Goal: Information Seeking & Learning: Learn about a topic

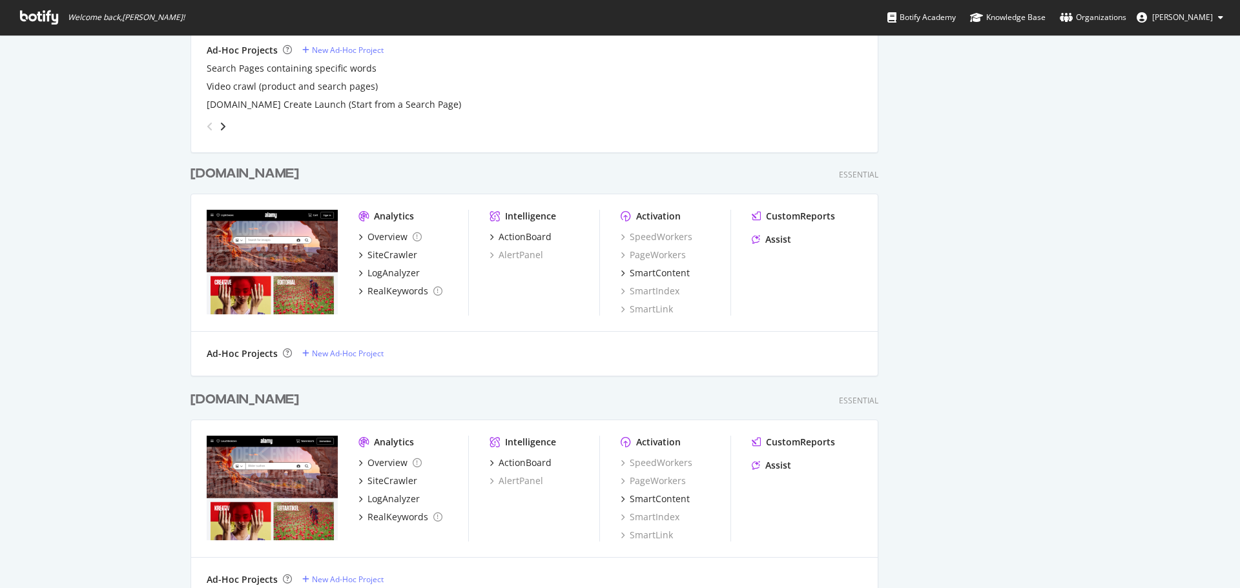
scroll to position [710, 0]
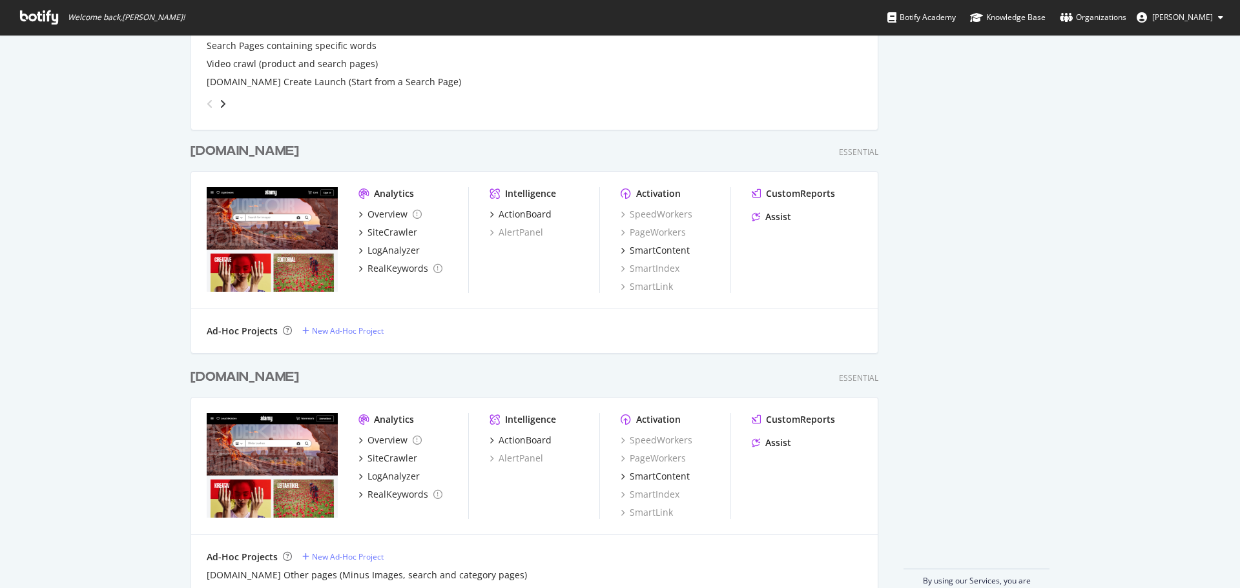
click at [243, 377] on div "[DOMAIN_NAME]" at bounding box center [244, 377] width 108 height 19
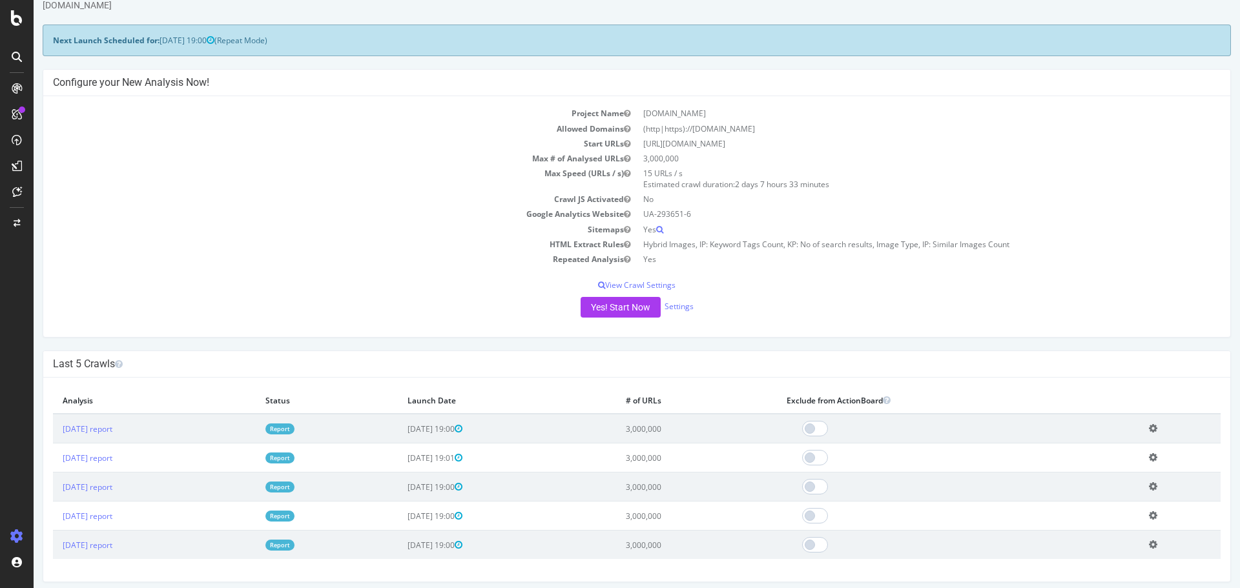
scroll to position [65, 0]
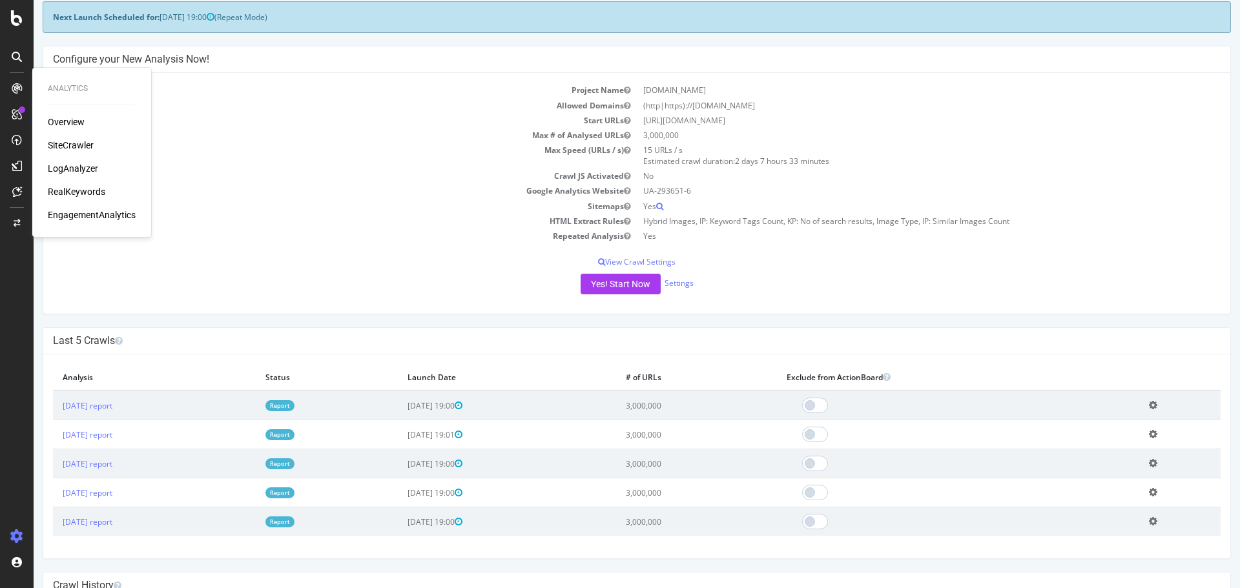
click at [97, 167] on div "LogAnalyzer" at bounding box center [92, 168] width 88 height 13
click at [76, 172] on div "LogAnalyzer" at bounding box center [73, 168] width 50 height 13
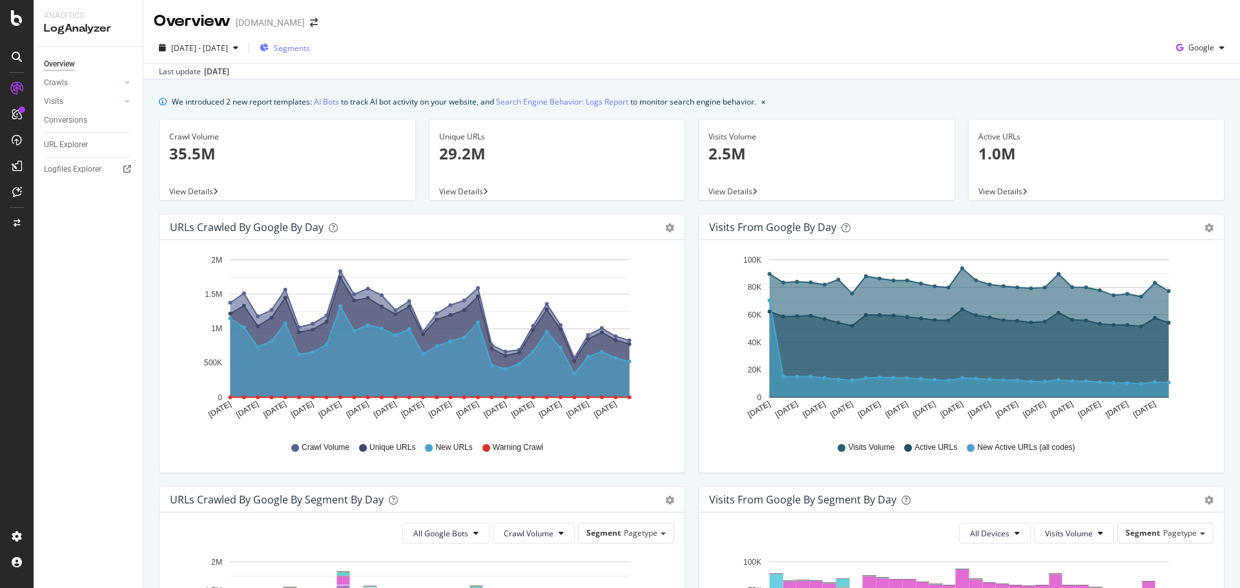
click at [310, 49] on span "Segments" at bounding box center [292, 48] width 36 height 11
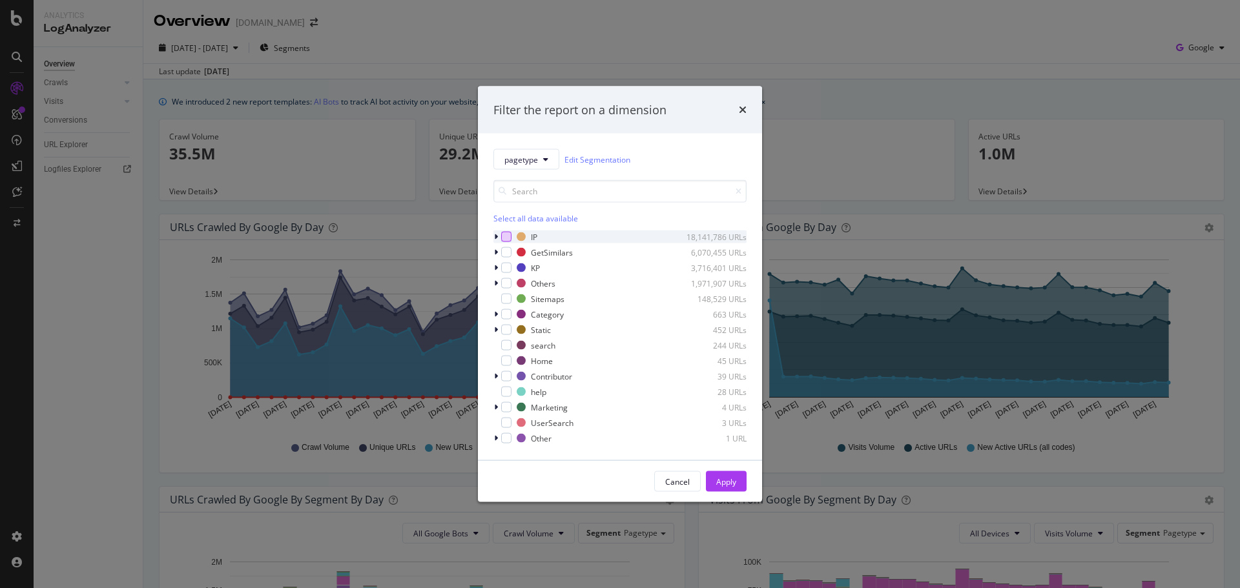
click at [505, 240] on div "modal" at bounding box center [506, 237] width 10 height 10
click at [730, 485] on div "Apply" at bounding box center [726, 481] width 20 height 11
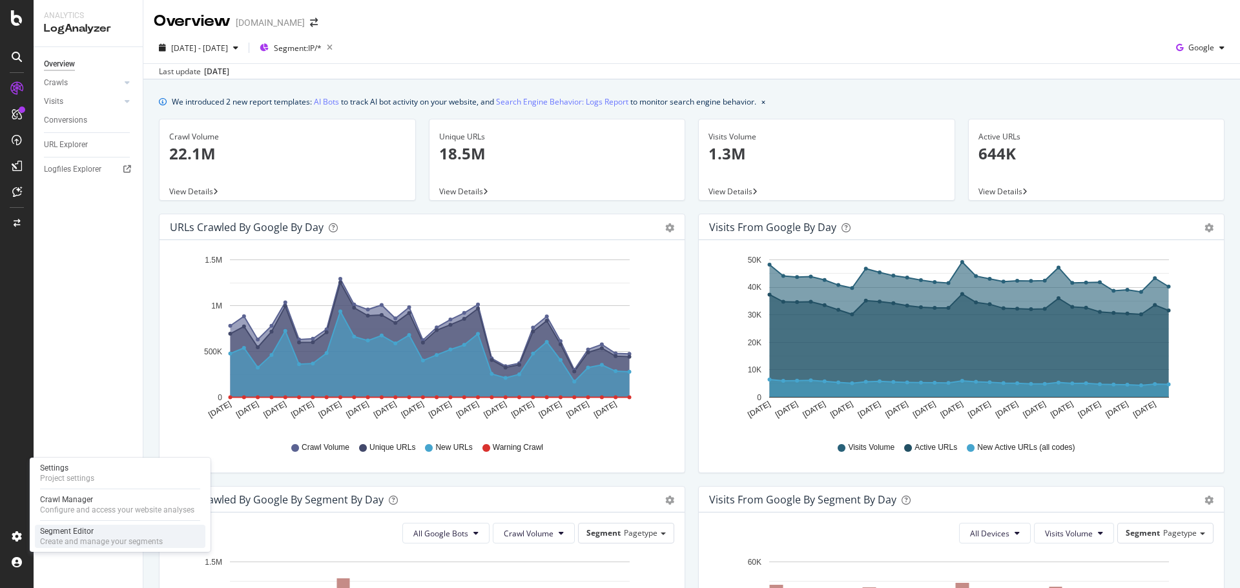
click at [87, 533] on div "Segment Editor" at bounding box center [101, 531] width 123 height 10
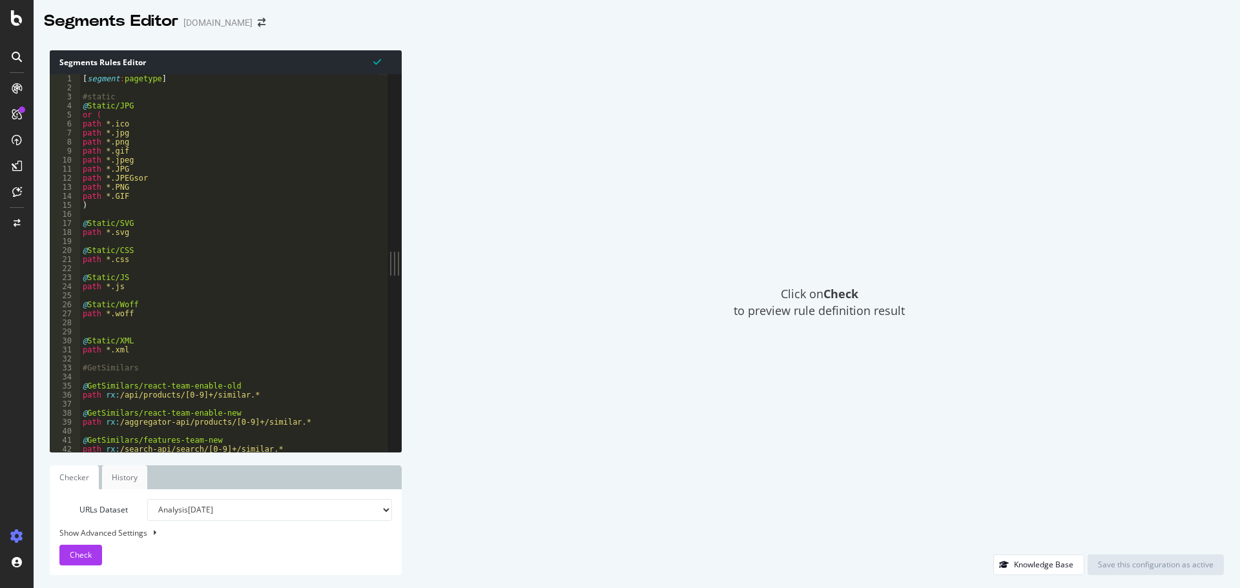
click at [125, 484] on link "History" at bounding box center [124, 478] width 45 height 24
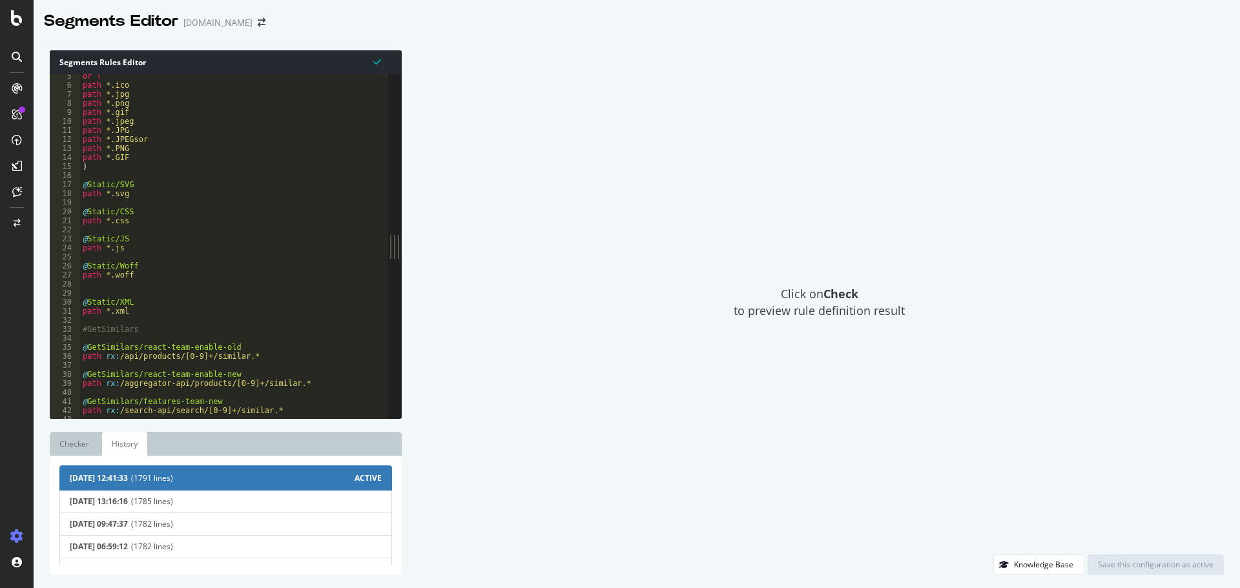
scroll to position [77, 0]
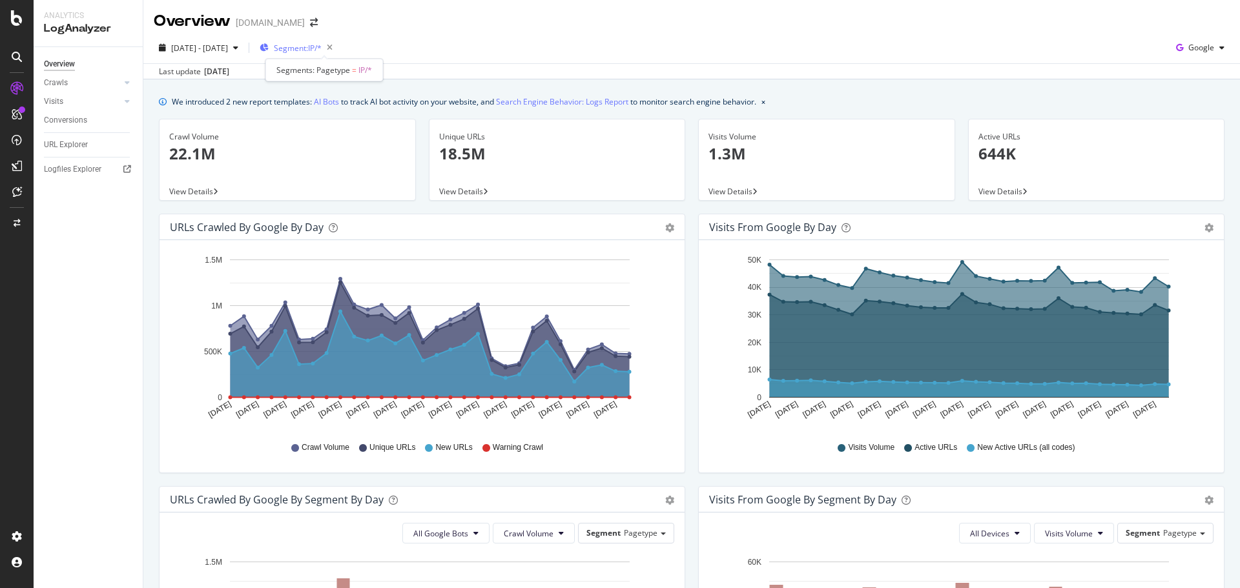
click at [318, 51] on span "Segment: IP/*" at bounding box center [298, 48] width 48 height 11
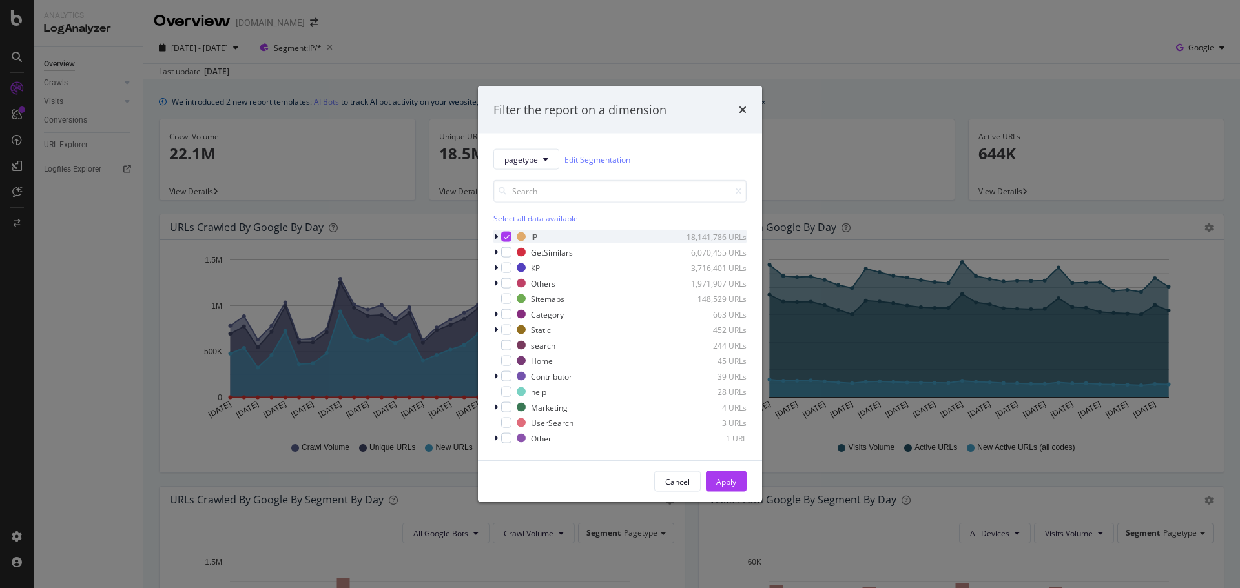
click at [508, 237] on icon "modal" at bounding box center [507, 237] width 6 height 6
click at [528, 163] on span "pagetype" at bounding box center [521, 159] width 34 height 11
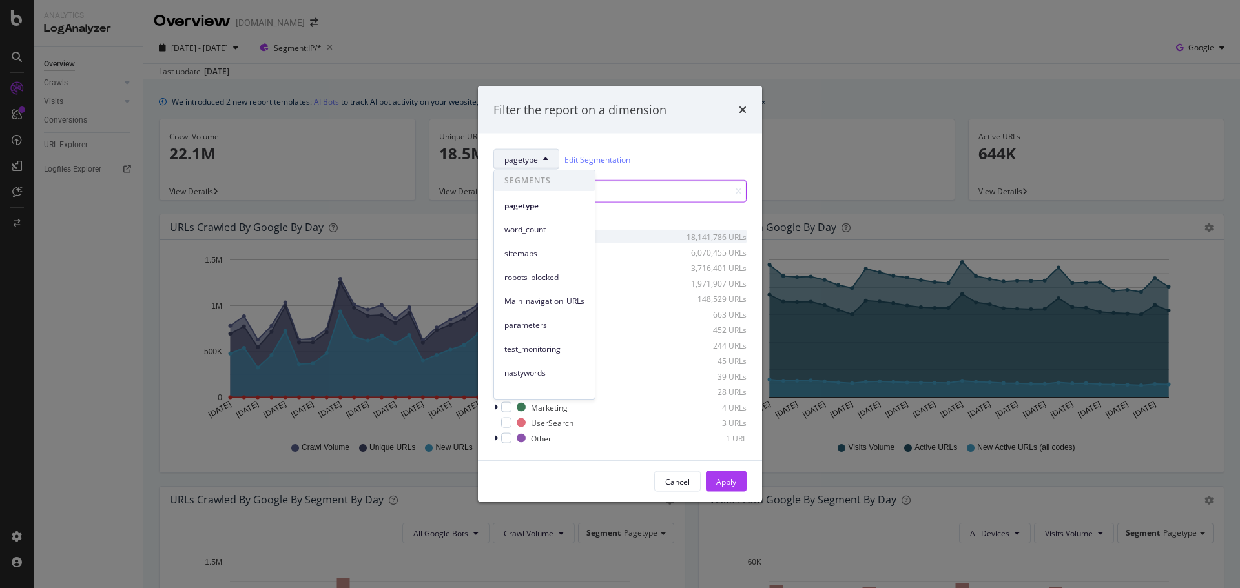
click at [642, 188] on input "modal" at bounding box center [619, 191] width 253 height 23
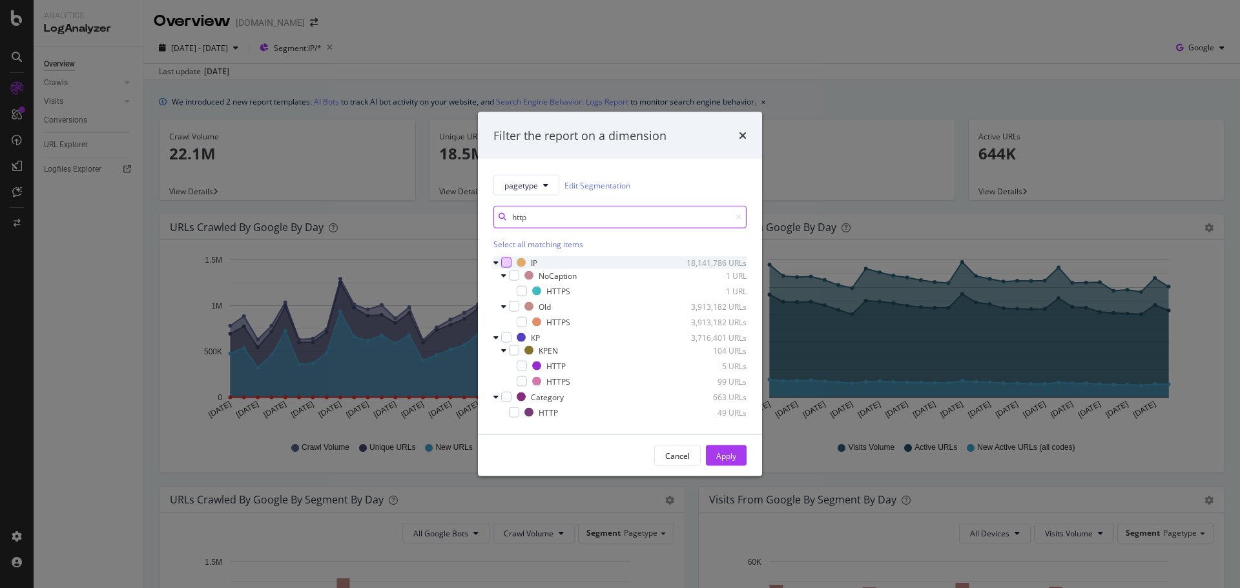
type input "http"
click at [538, 183] on button "pagetype" at bounding box center [526, 185] width 66 height 21
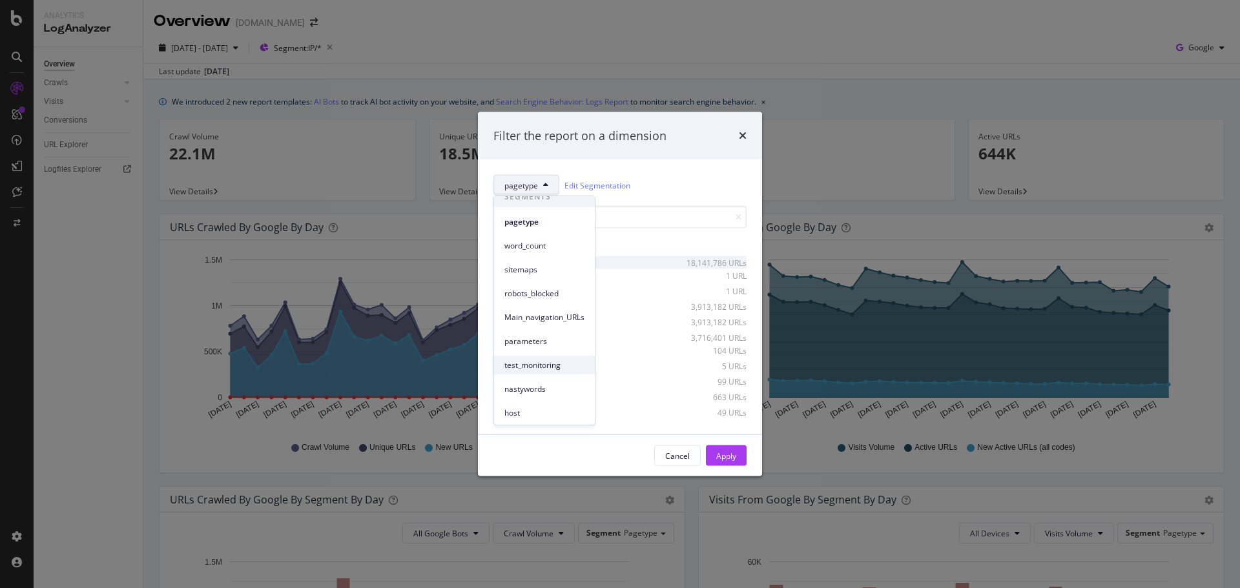
scroll to position [12, 0]
click at [523, 404] on div "host" at bounding box center [544, 410] width 101 height 19
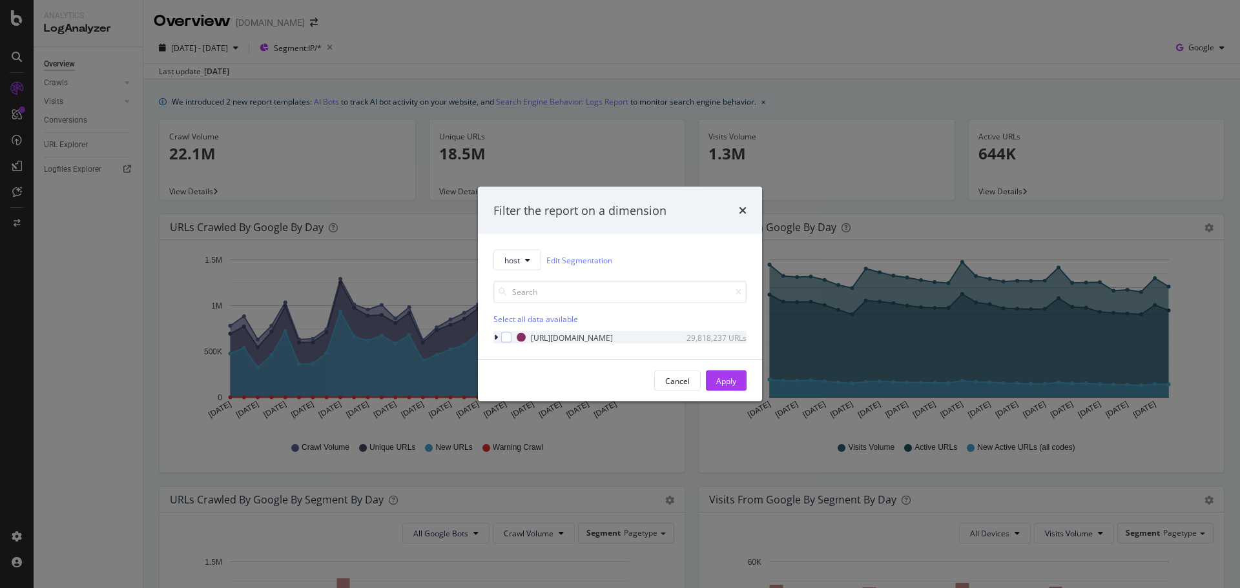
click at [495, 338] on icon "modal" at bounding box center [496, 338] width 4 height 8
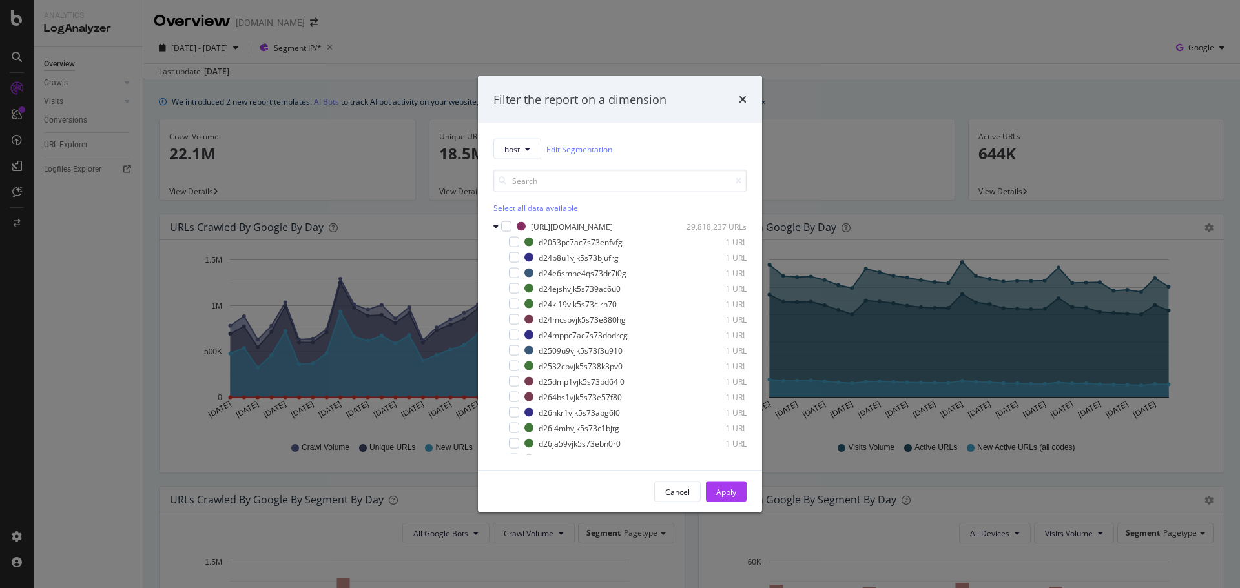
click at [508, 207] on div "Select all data available" at bounding box center [619, 208] width 253 height 11
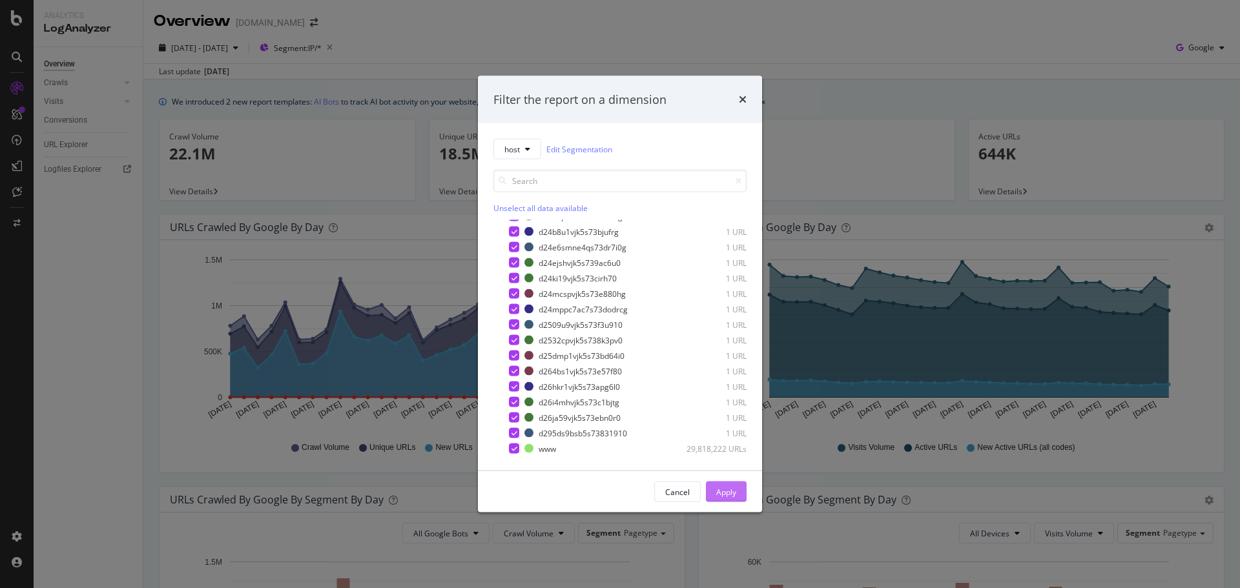
click at [726, 489] on div "Apply" at bounding box center [726, 491] width 20 height 11
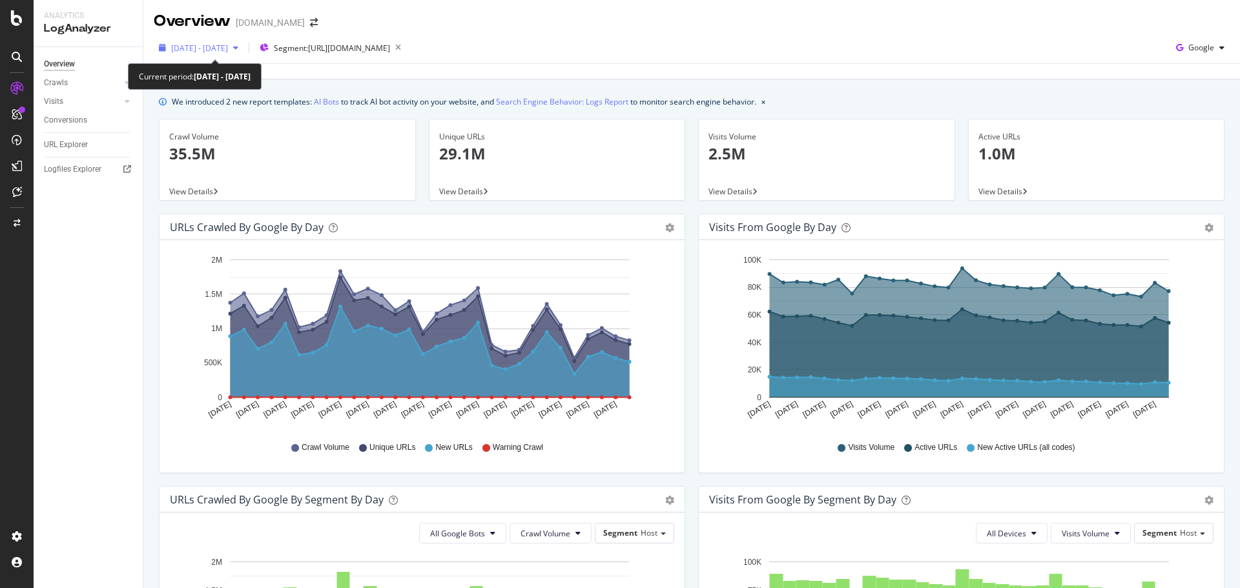
click at [205, 50] on span "[DATE] - [DATE]" at bounding box center [199, 48] width 57 height 11
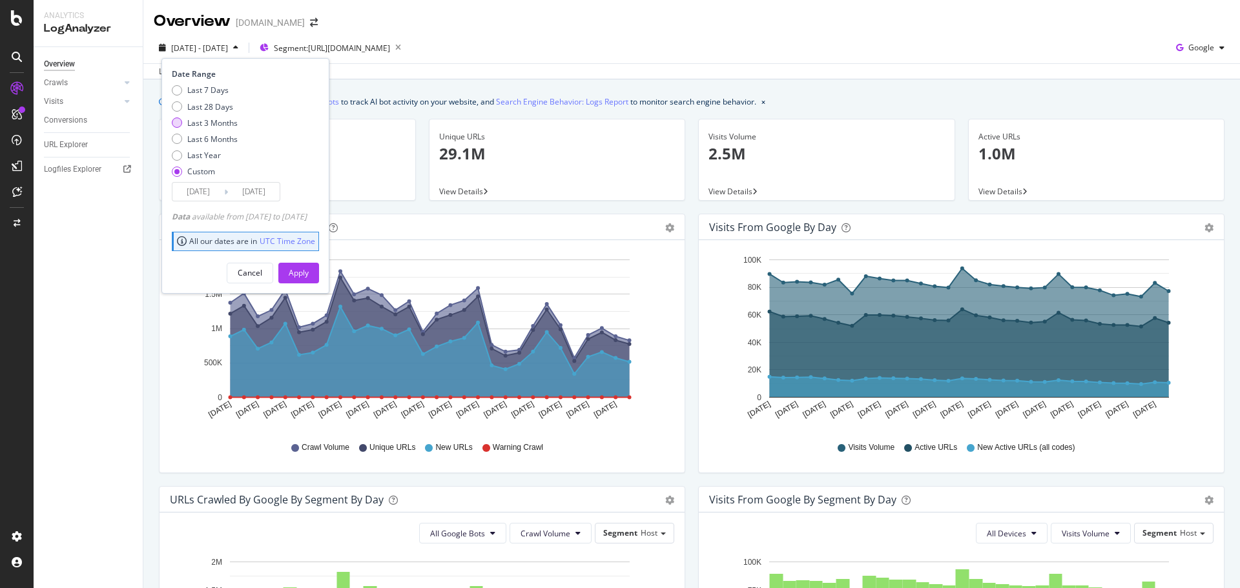
click at [220, 121] on div "Last 3 Months" at bounding box center [212, 123] width 50 height 11
type input "[DATE]"
click at [319, 274] on button "Apply" at bounding box center [298, 273] width 41 height 21
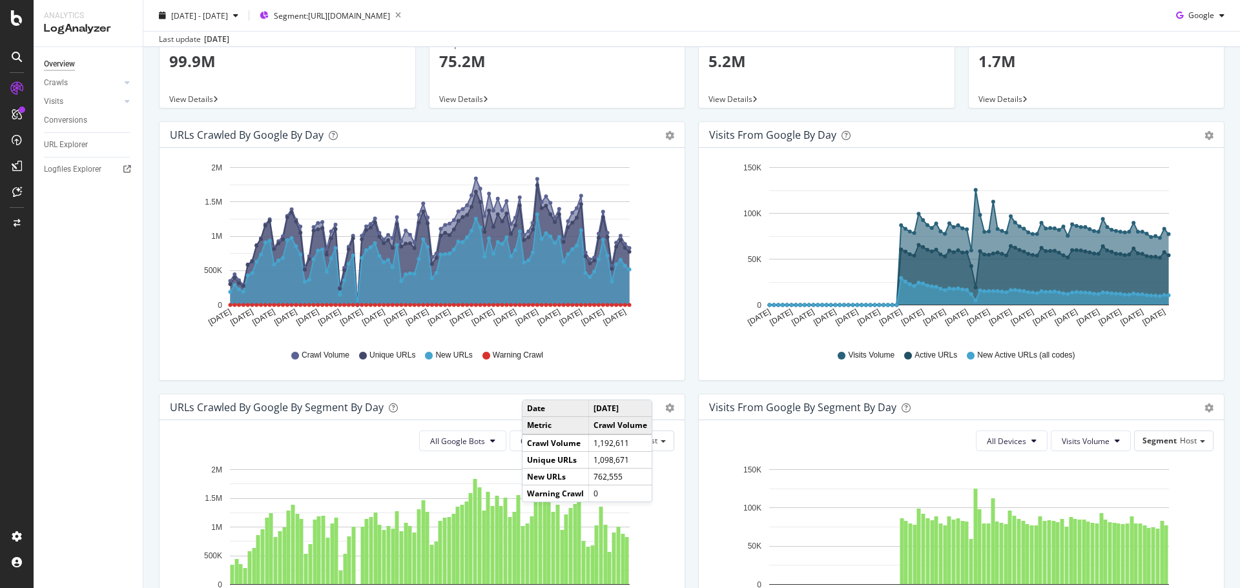
scroll to position [323, 0]
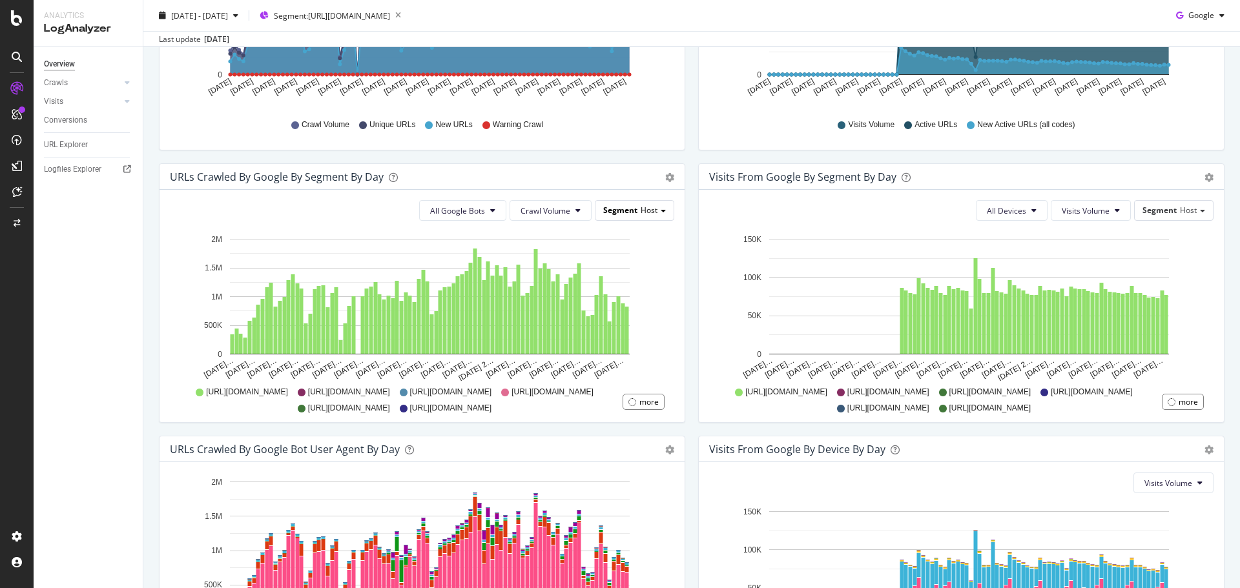
click at [641, 211] on span "Host" at bounding box center [649, 210] width 17 height 11
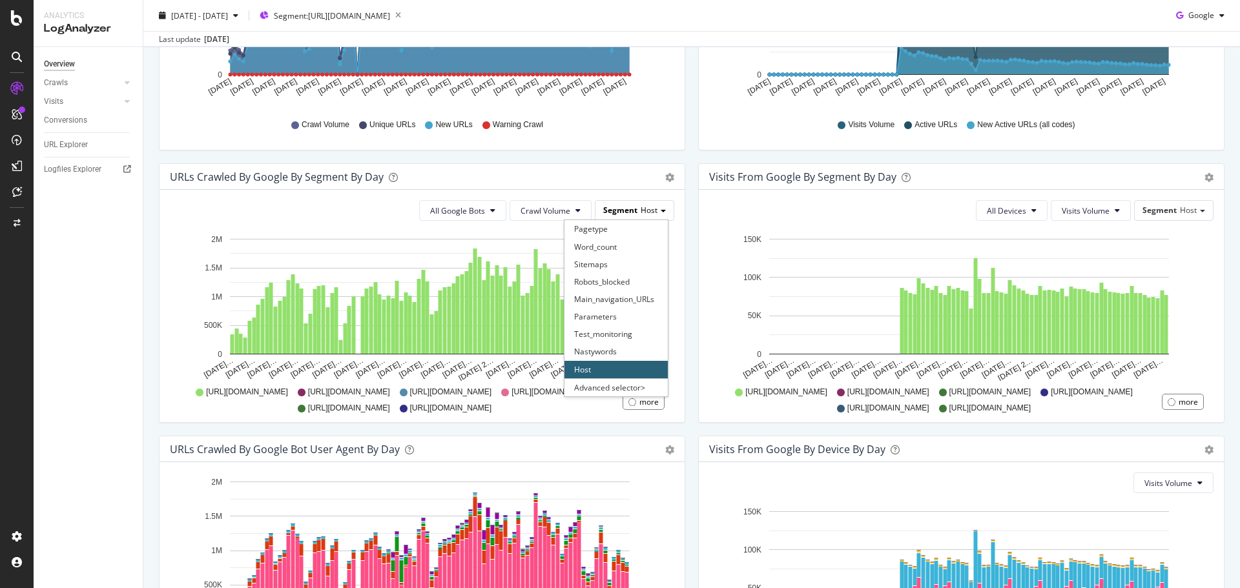
click at [641, 211] on span "Host" at bounding box center [649, 210] width 17 height 11
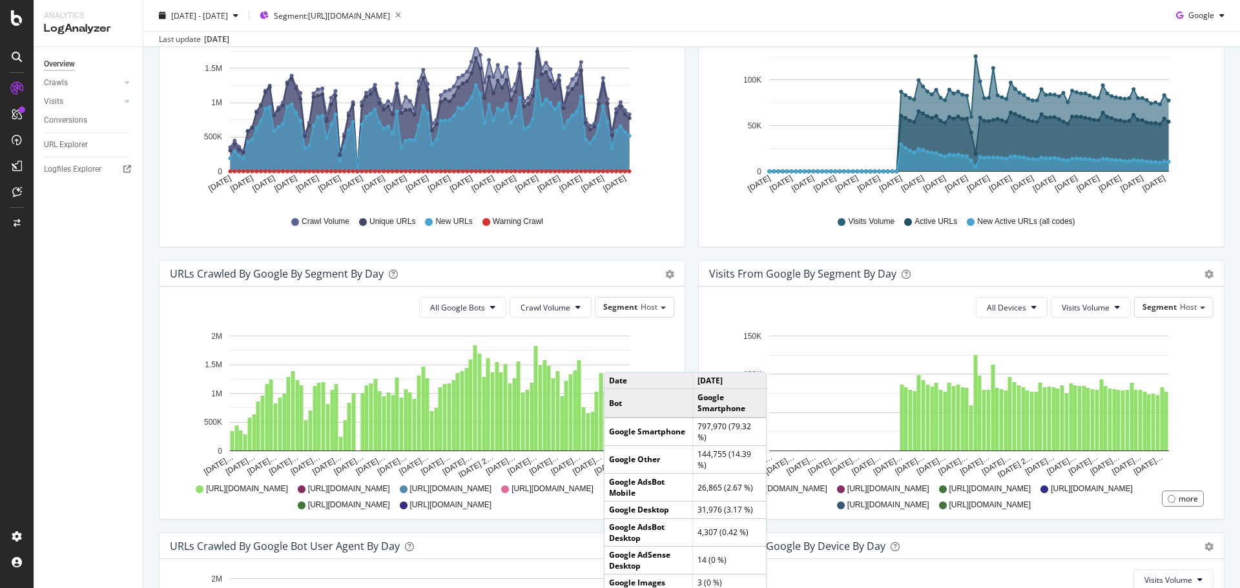
scroll to position [488, 0]
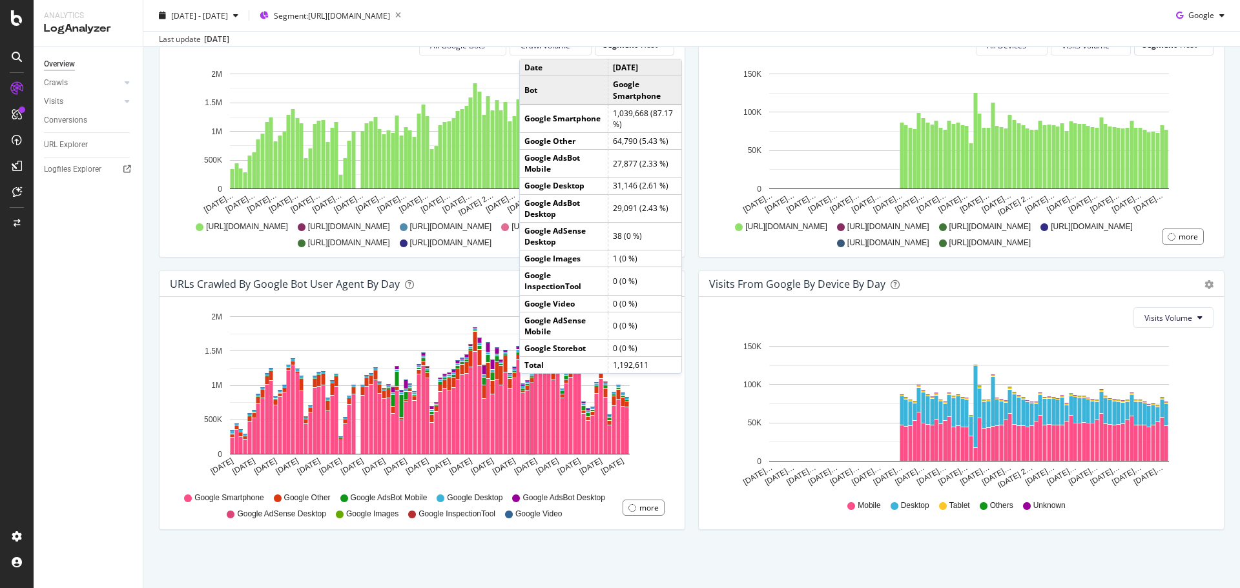
click at [854, 263] on div "Visits from Google By Segment By Day Timeline (by Value) Table All Devices Visi…" at bounding box center [961, 134] width 539 height 272
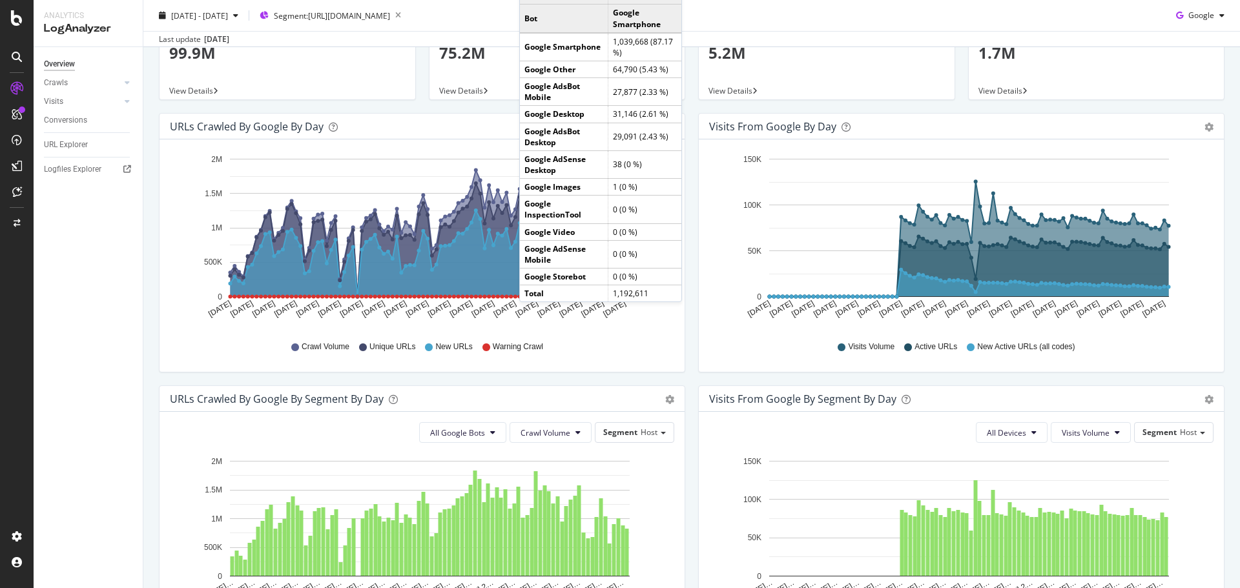
scroll to position [0, 0]
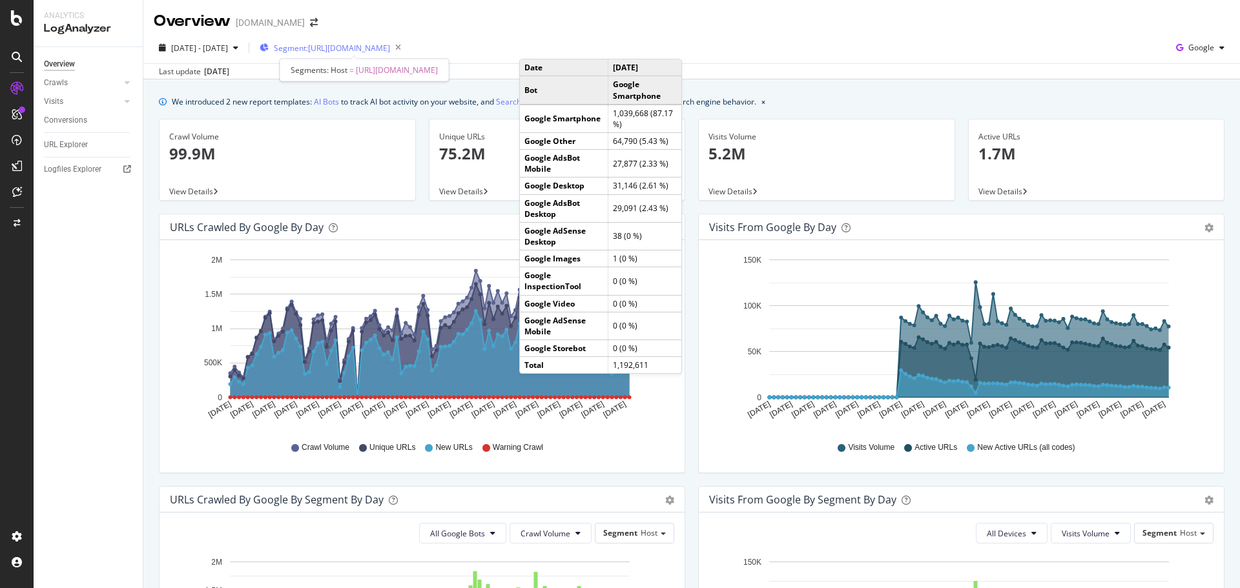
click at [351, 44] on span "Segment: [URL][DOMAIN_NAME]" at bounding box center [332, 48] width 116 height 11
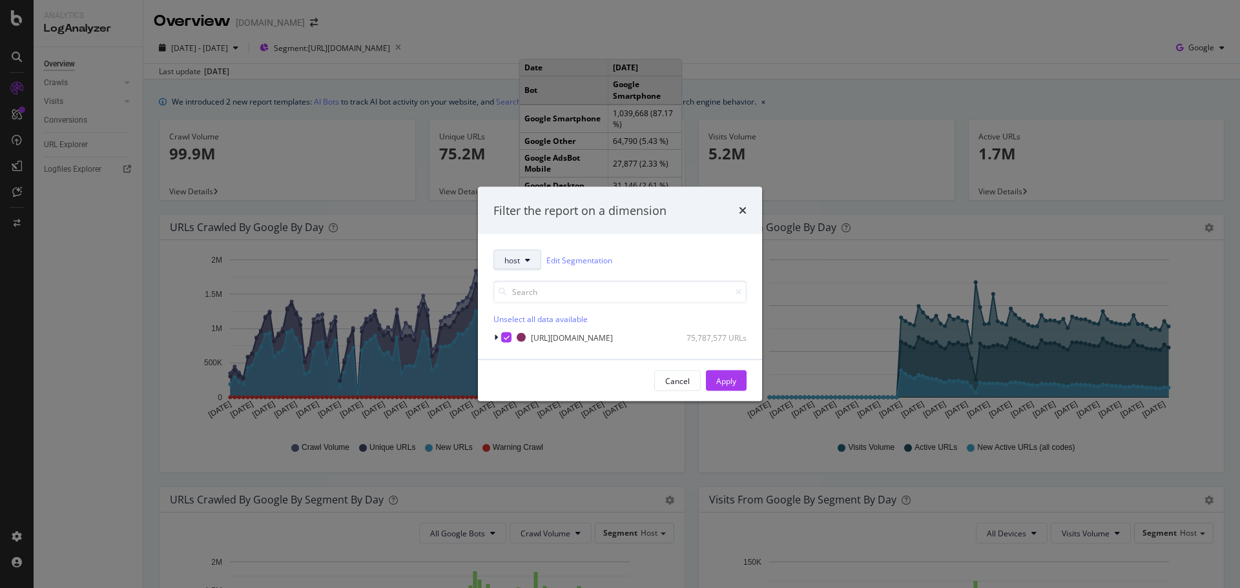
click at [511, 258] on span "host" at bounding box center [511, 259] width 15 height 11
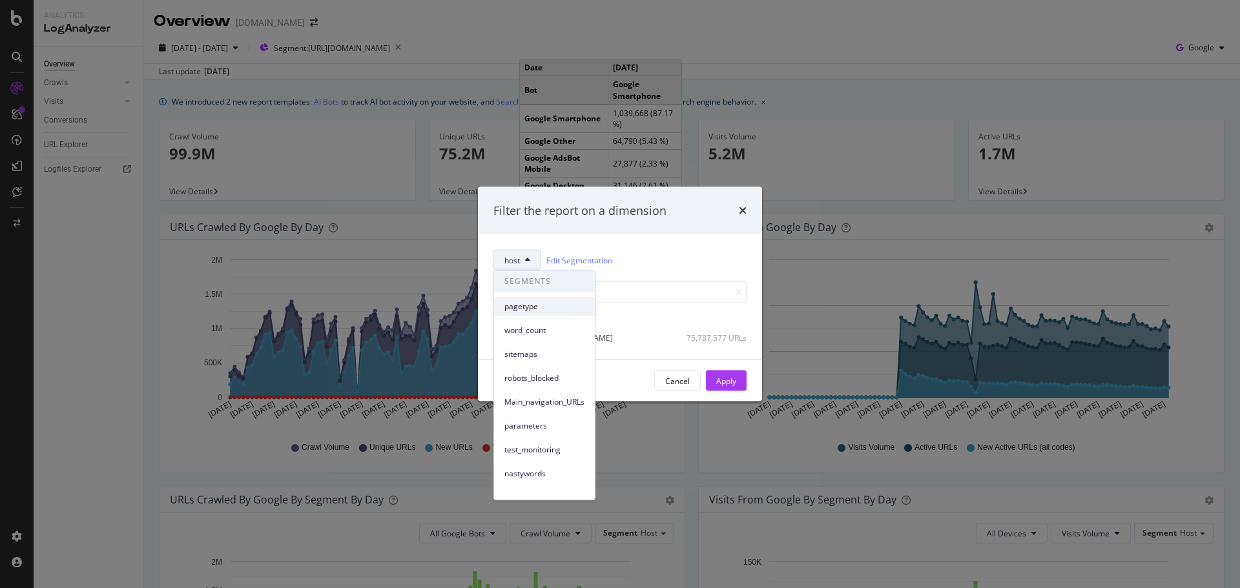
click at [548, 311] on span "pagetype" at bounding box center [544, 307] width 80 height 12
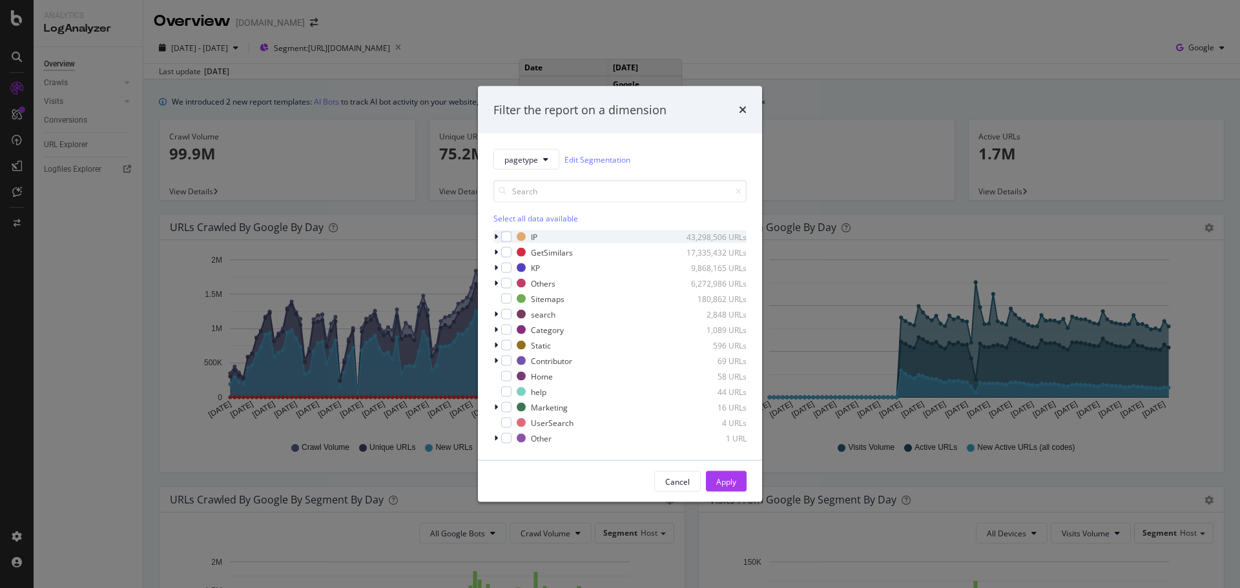
click at [496, 236] on icon "modal" at bounding box center [496, 237] width 4 height 8
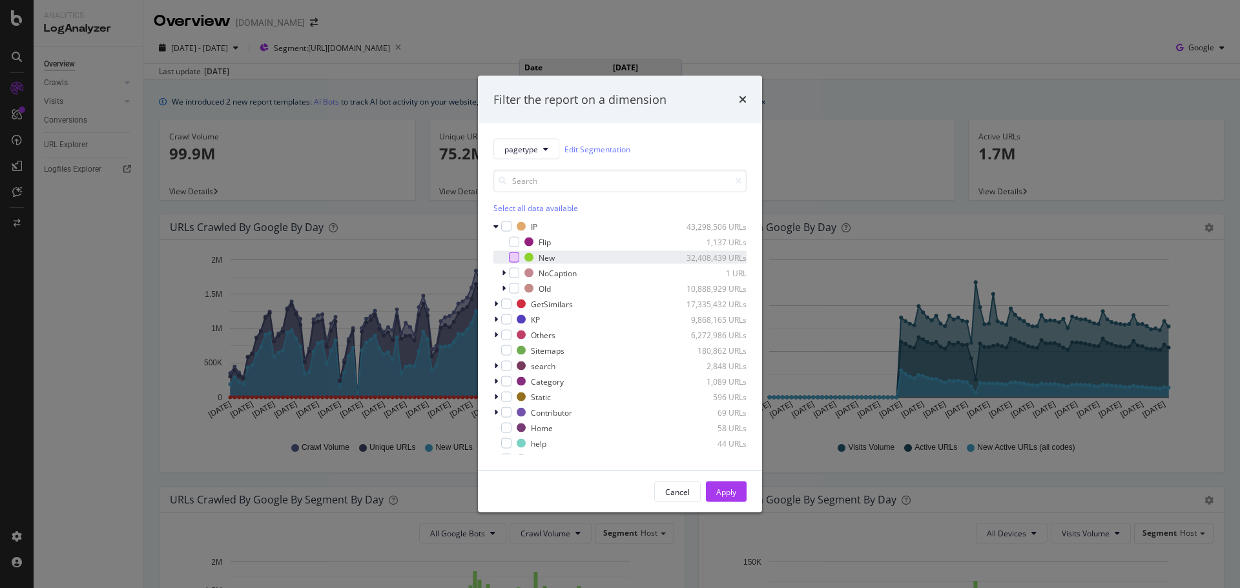
click at [509, 257] on div "modal" at bounding box center [514, 257] width 10 height 10
click at [494, 318] on icon "modal" at bounding box center [496, 320] width 4 height 8
click at [504, 319] on div "modal" at bounding box center [506, 319] width 10 height 10
click at [732, 492] on div "Apply" at bounding box center [726, 491] width 20 height 11
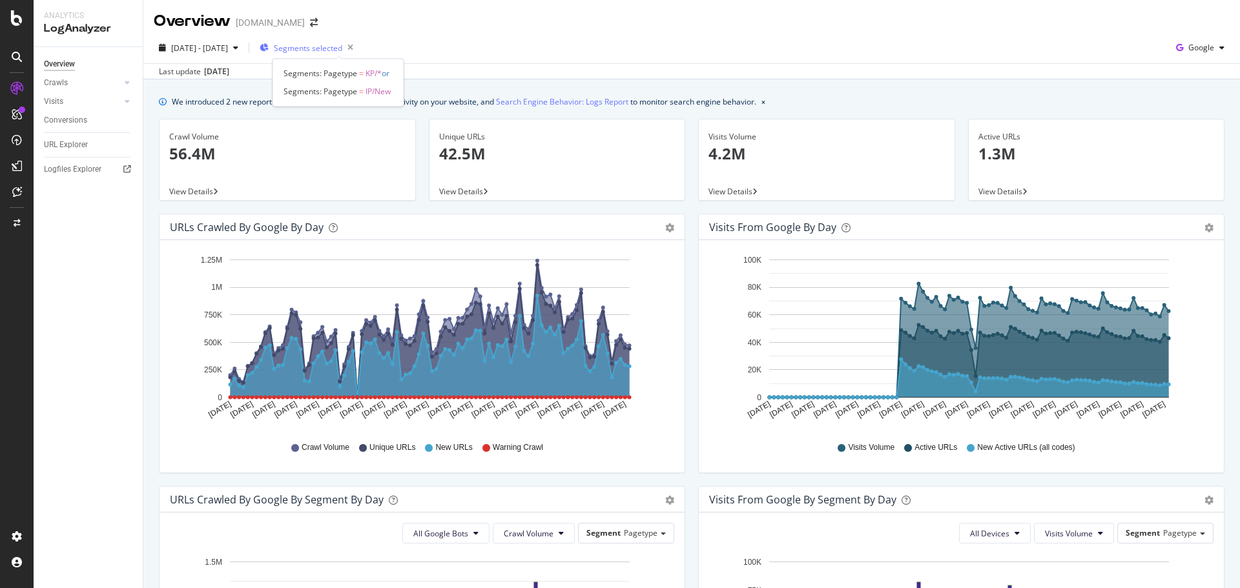
click at [336, 46] on span "Segments selected" at bounding box center [308, 48] width 68 height 11
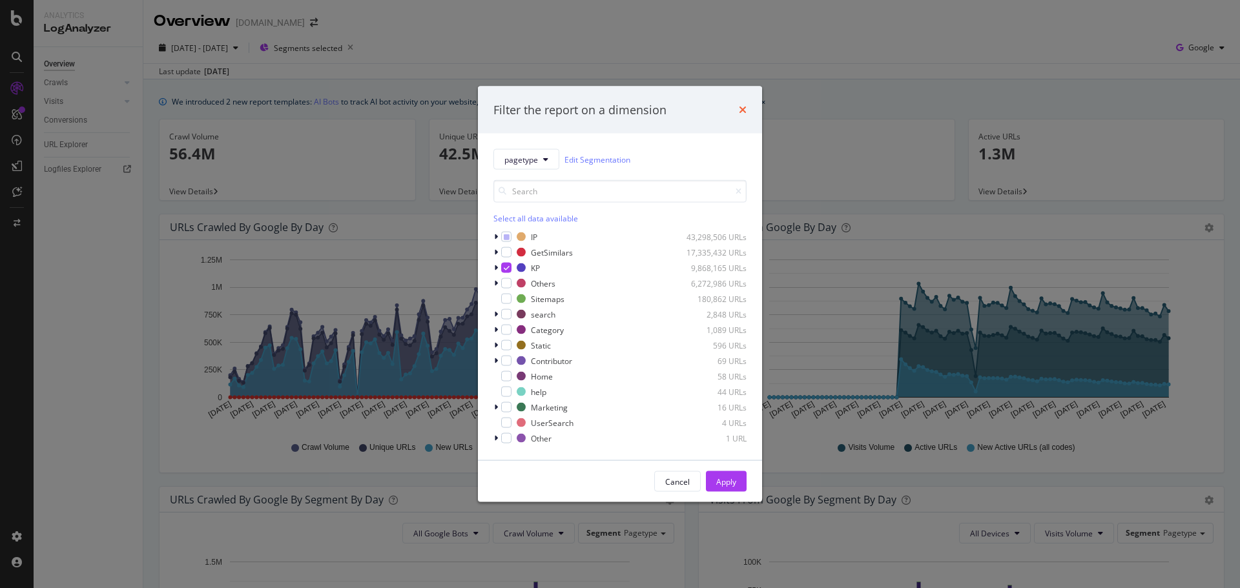
click at [744, 107] on icon "times" at bounding box center [743, 110] width 8 height 10
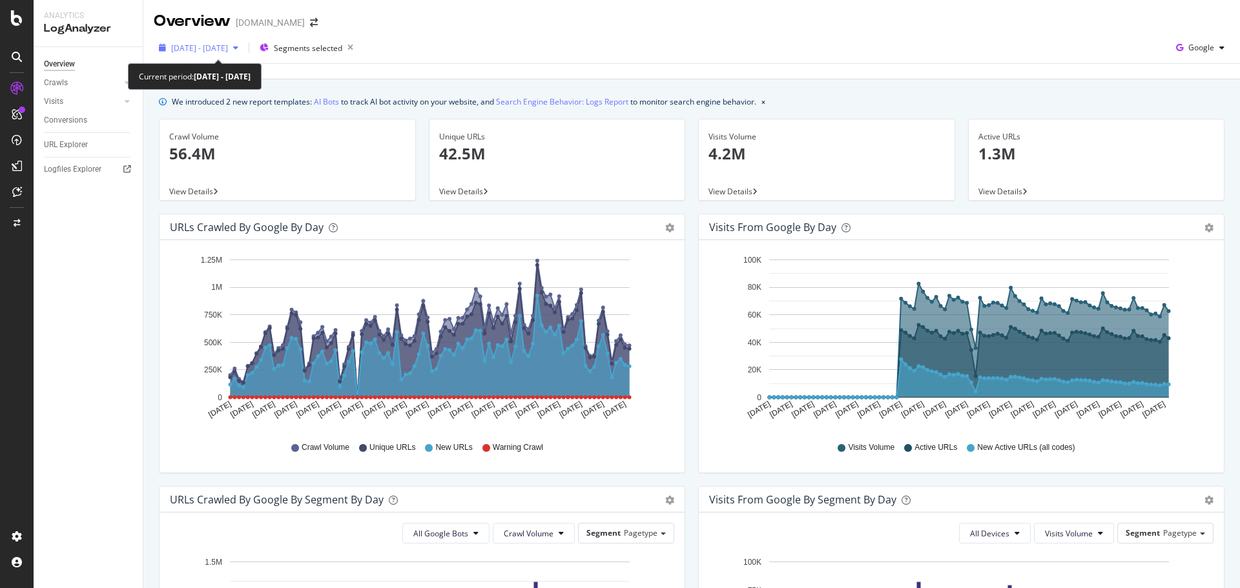
click at [228, 43] on span "[DATE] - [DATE]" at bounding box center [199, 48] width 57 height 11
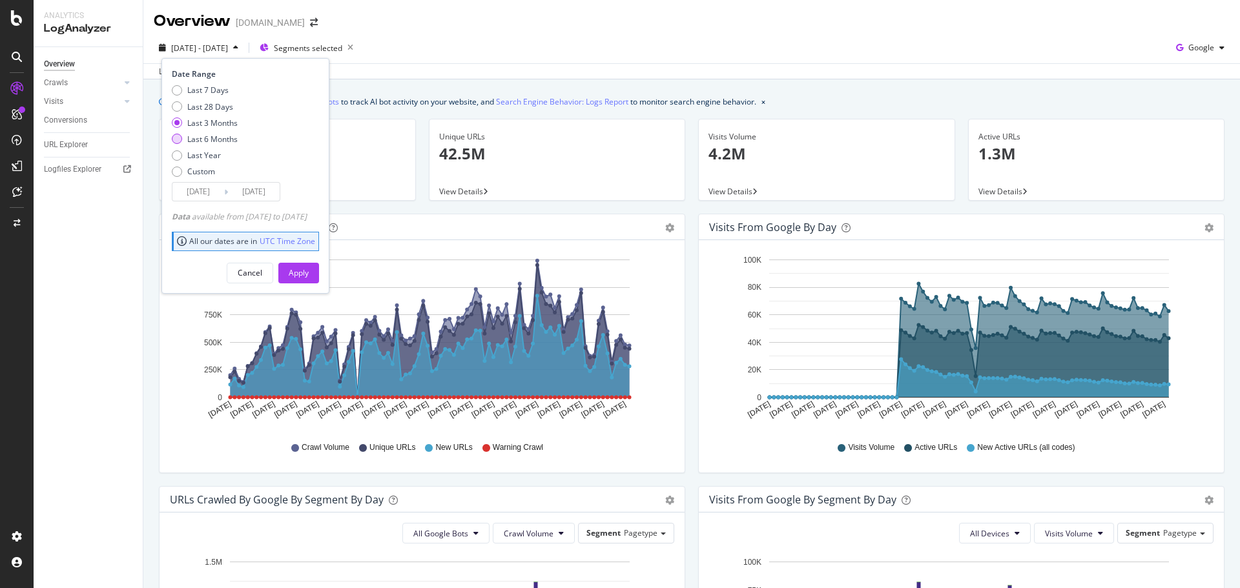
click at [210, 141] on div "Last 6 Months" at bounding box center [212, 139] width 50 height 11
type input "[DATE]"
click at [309, 274] on div "Apply" at bounding box center [299, 272] width 20 height 11
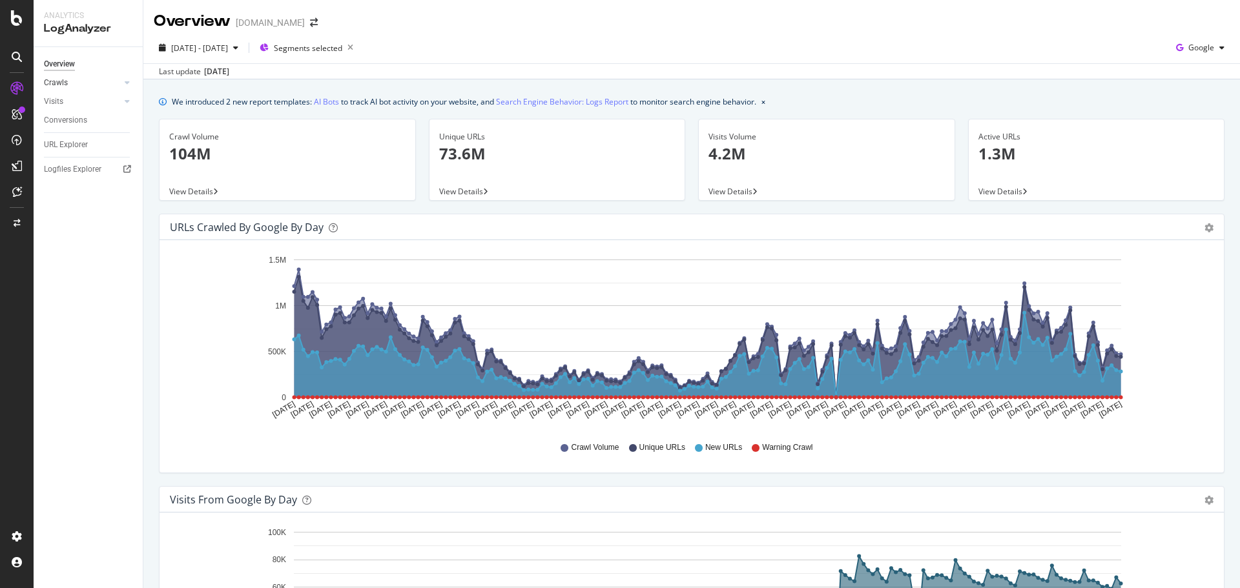
click at [101, 84] on link "Crawls" at bounding box center [82, 83] width 77 height 14
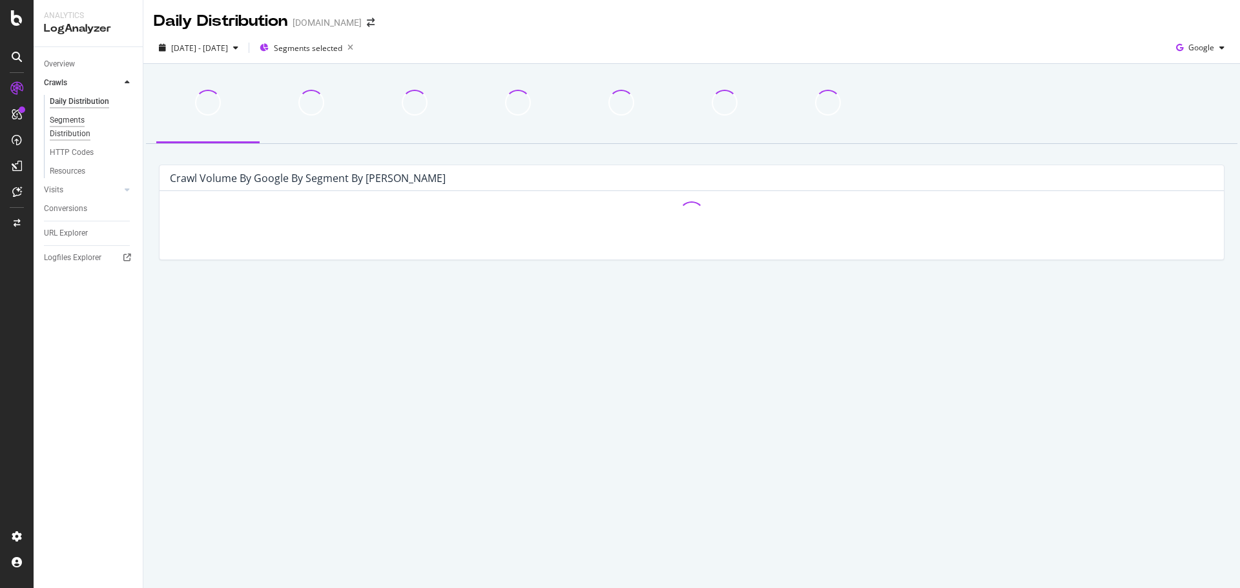
click at [81, 122] on div "Segments Distribution" at bounding box center [86, 127] width 72 height 27
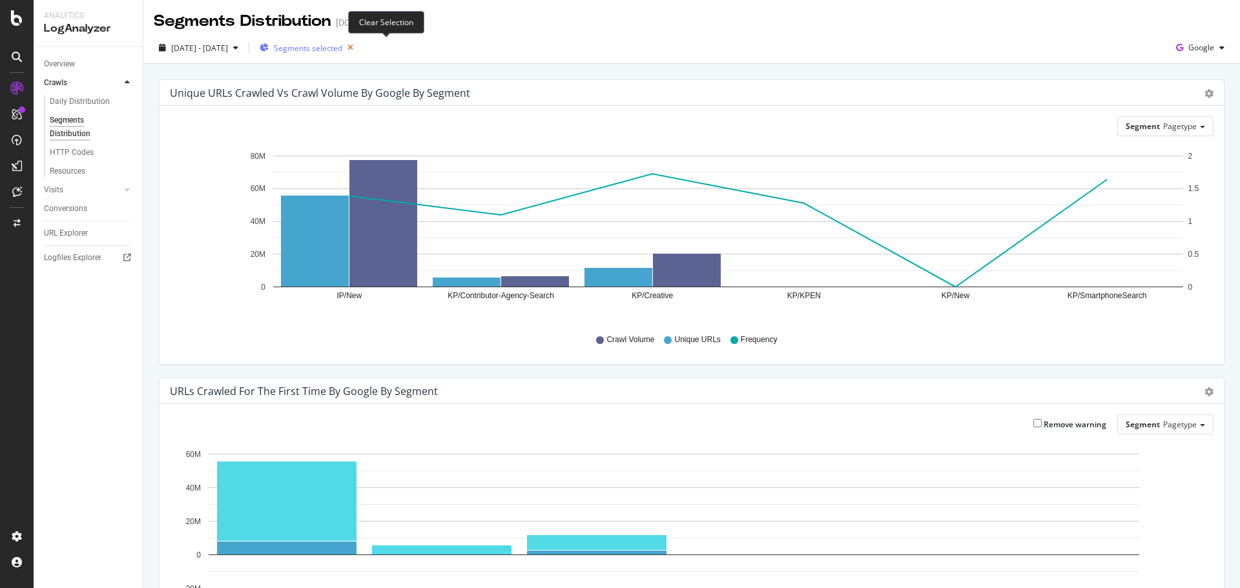
click at [358, 48] on icon "button" at bounding box center [350, 48] width 16 height 18
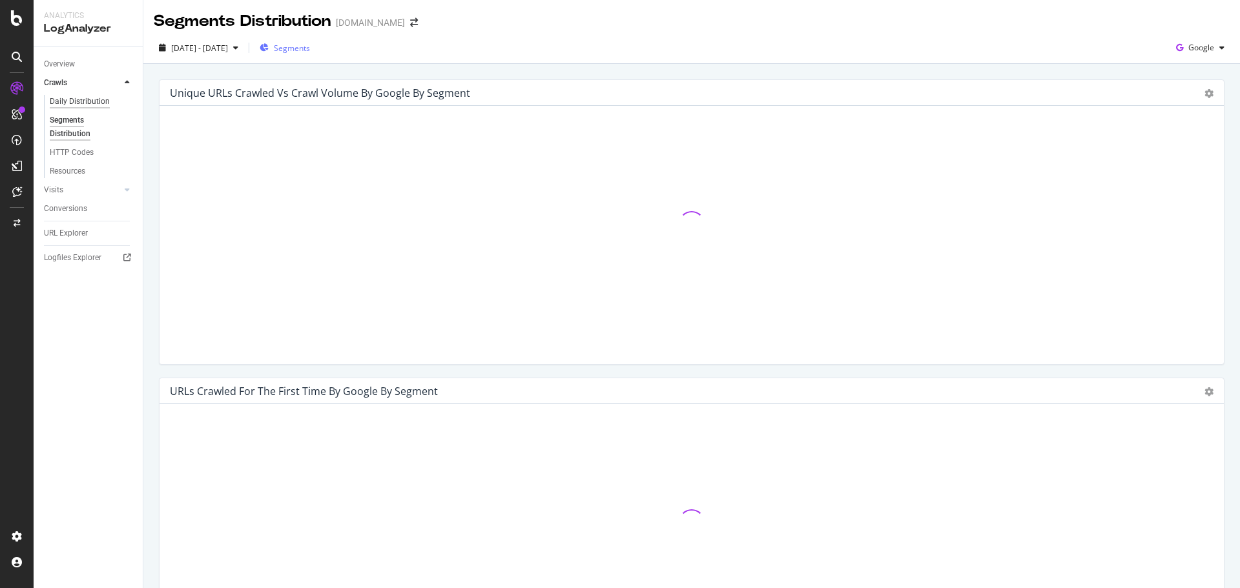
click at [72, 99] on div "Daily Distribution" at bounding box center [80, 102] width 60 height 14
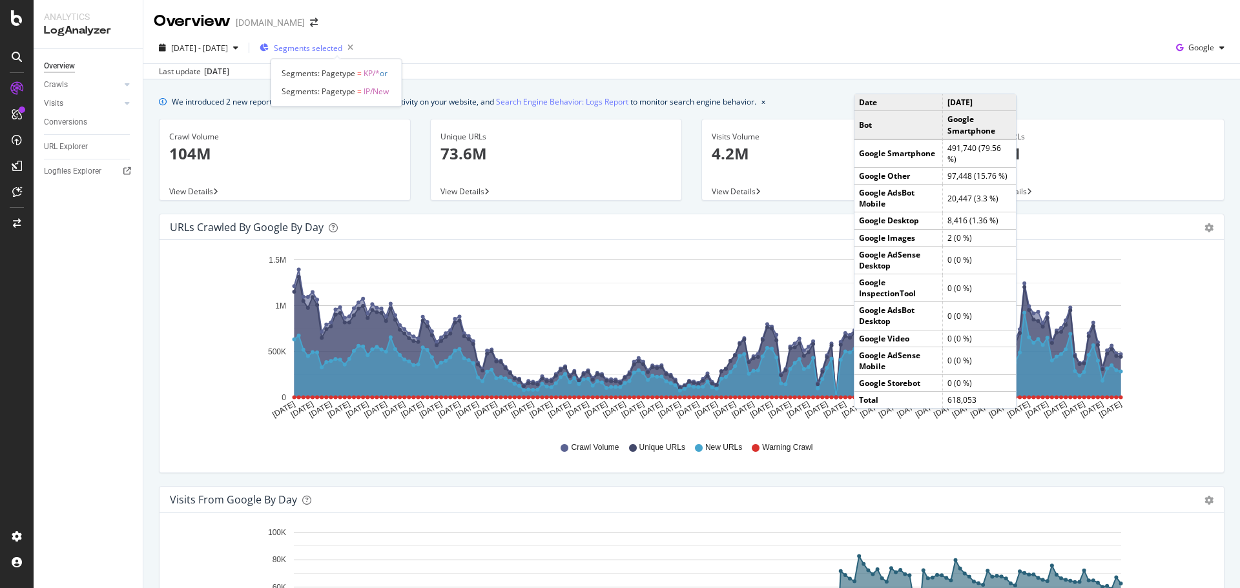
click at [322, 50] on span "Segments selected" at bounding box center [308, 48] width 68 height 11
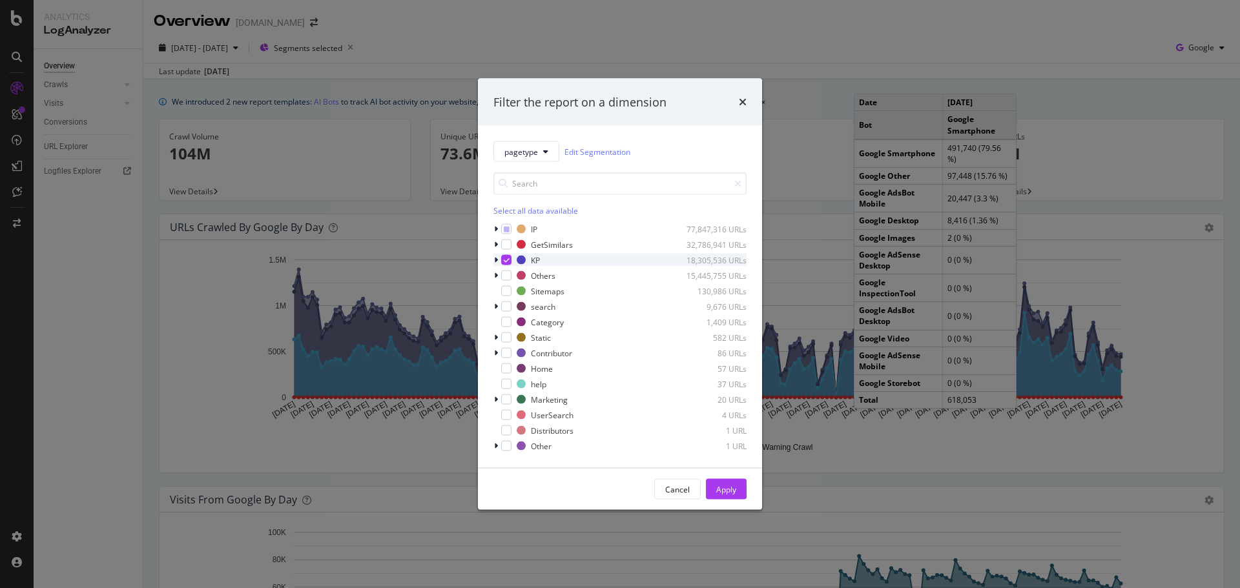
click at [495, 262] on icon "modal" at bounding box center [496, 260] width 4 height 8
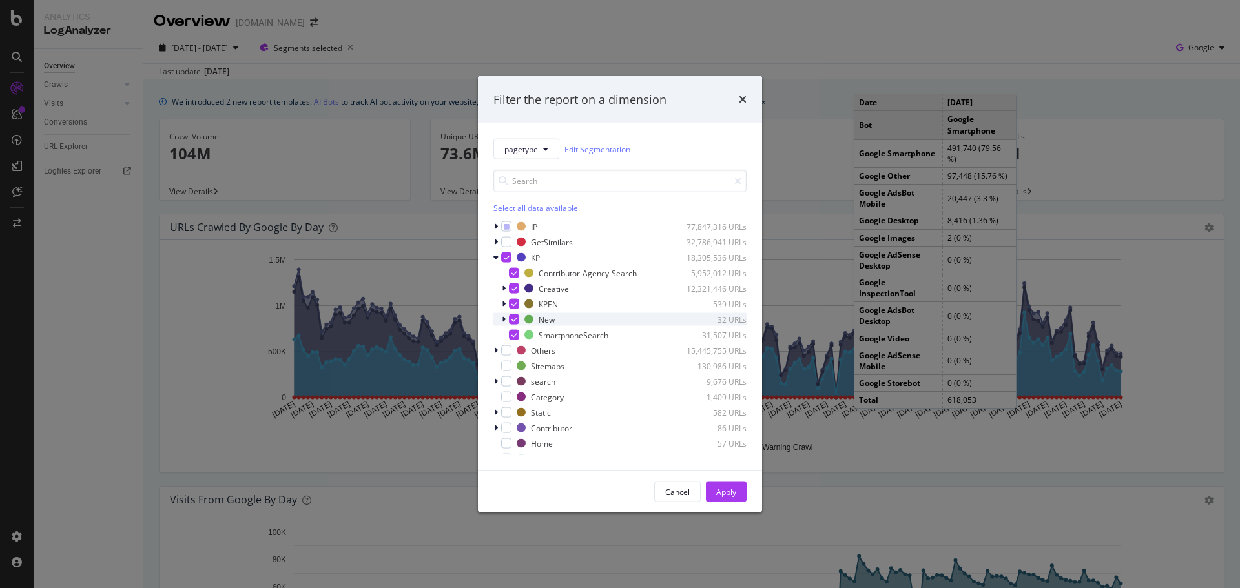
click at [503, 322] on icon "modal" at bounding box center [504, 320] width 4 height 8
click at [503, 322] on icon "modal" at bounding box center [503, 320] width 5 height 8
click at [516, 272] on icon "modal" at bounding box center [514, 273] width 6 height 6
click at [510, 262] on div "modal" at bounding box center [506, 257] width 10 height 10
click at [494, 241] on icon "modal" at bounding box center [496, 242] width 4 height 8
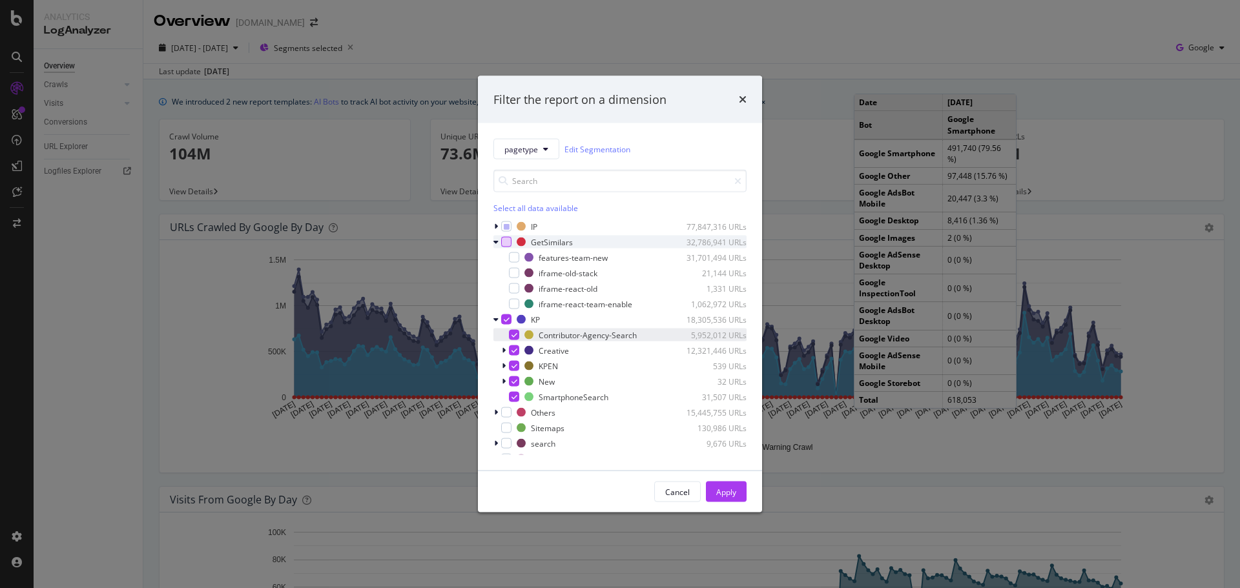
click at [508, 241] on div "modal" at bounding box center [506, 242] width 10 height 10
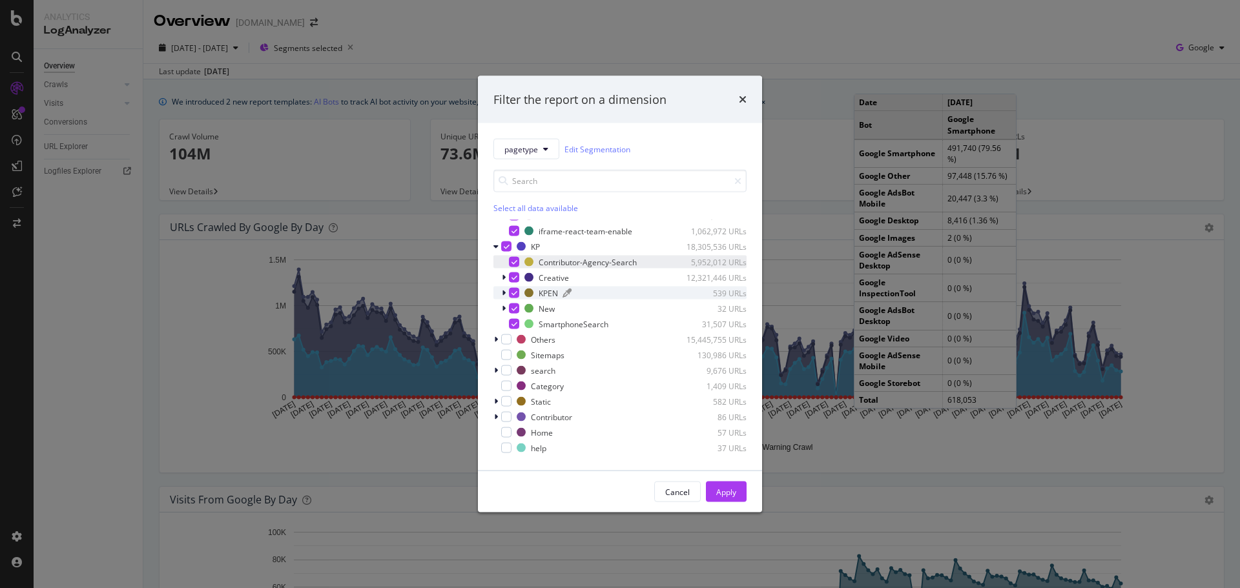
scroll to position [129, 0]
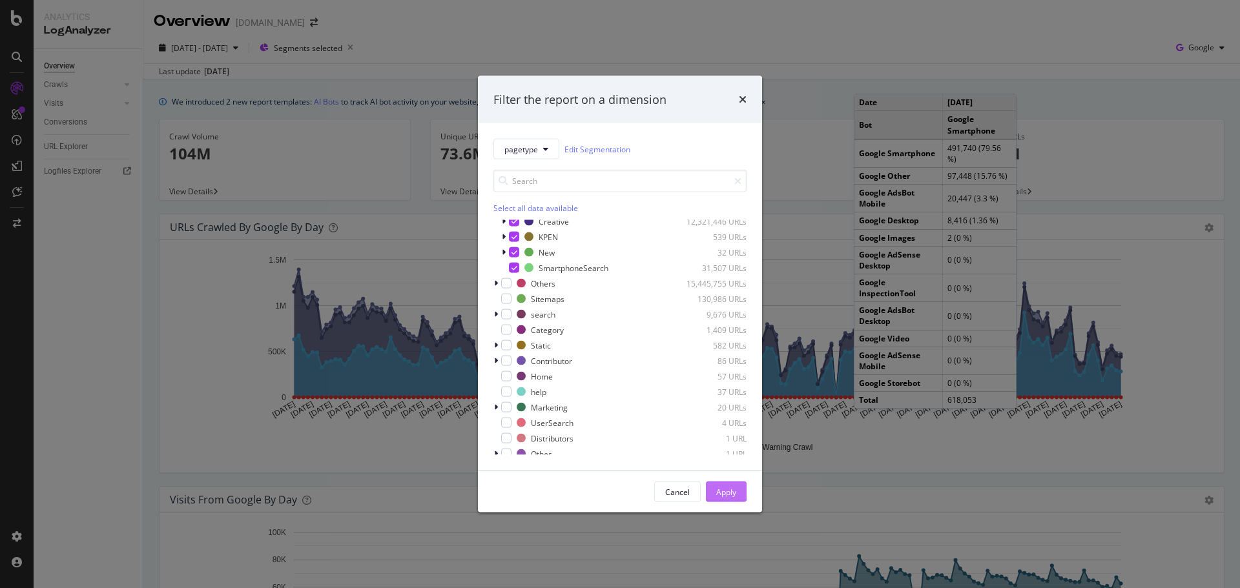
click at [728, 489] on div "Apply" at bounding box center [726, 491] width 20 height 11
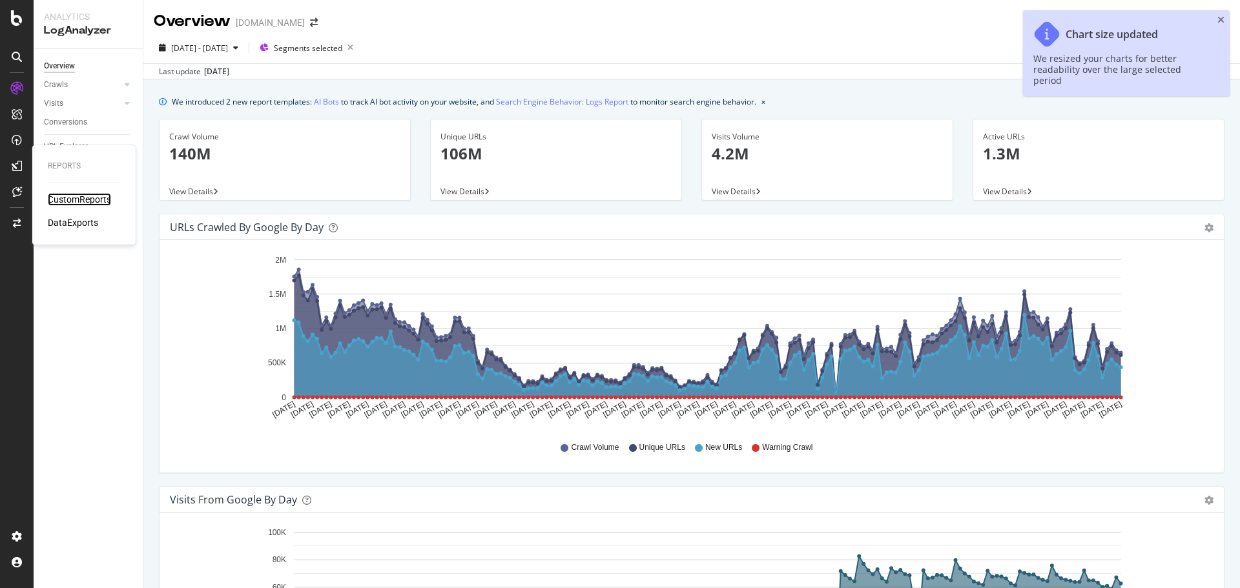
click at [81, 201] on div "CustomReports" at bounding box center [79, 199] width 63 height 13
